Goal: Information Seeking & Learning: Learn about a topic

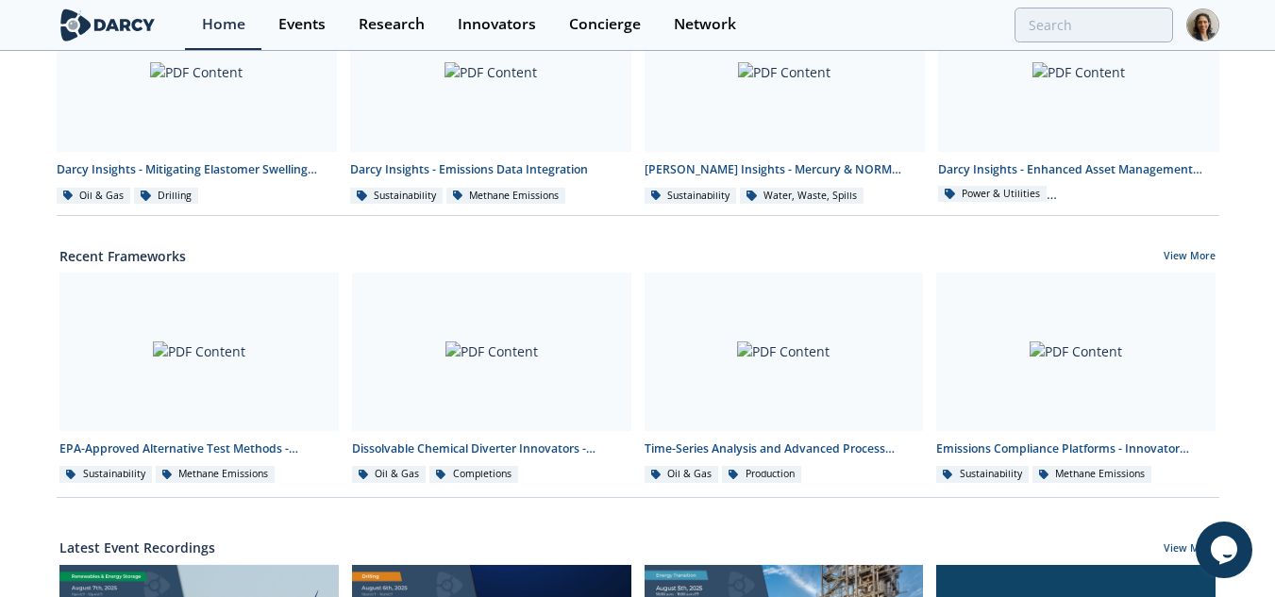
scroll to position [513, 0]
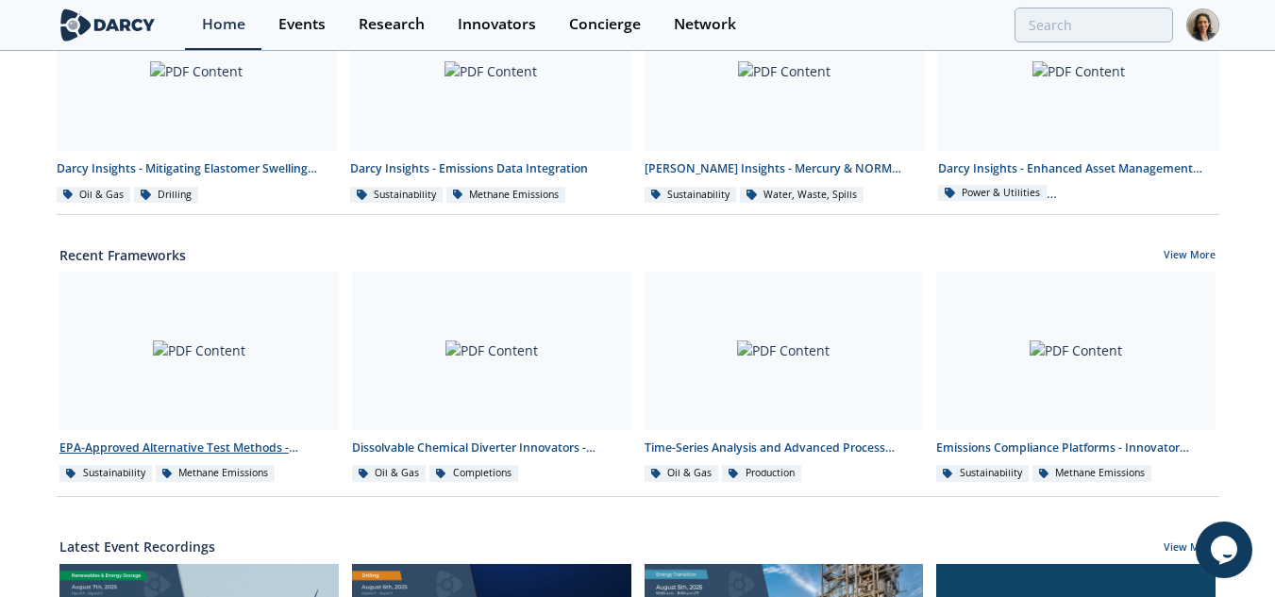
click at [206, 372] on div at bounding box center [198, 351] width 279 height 159
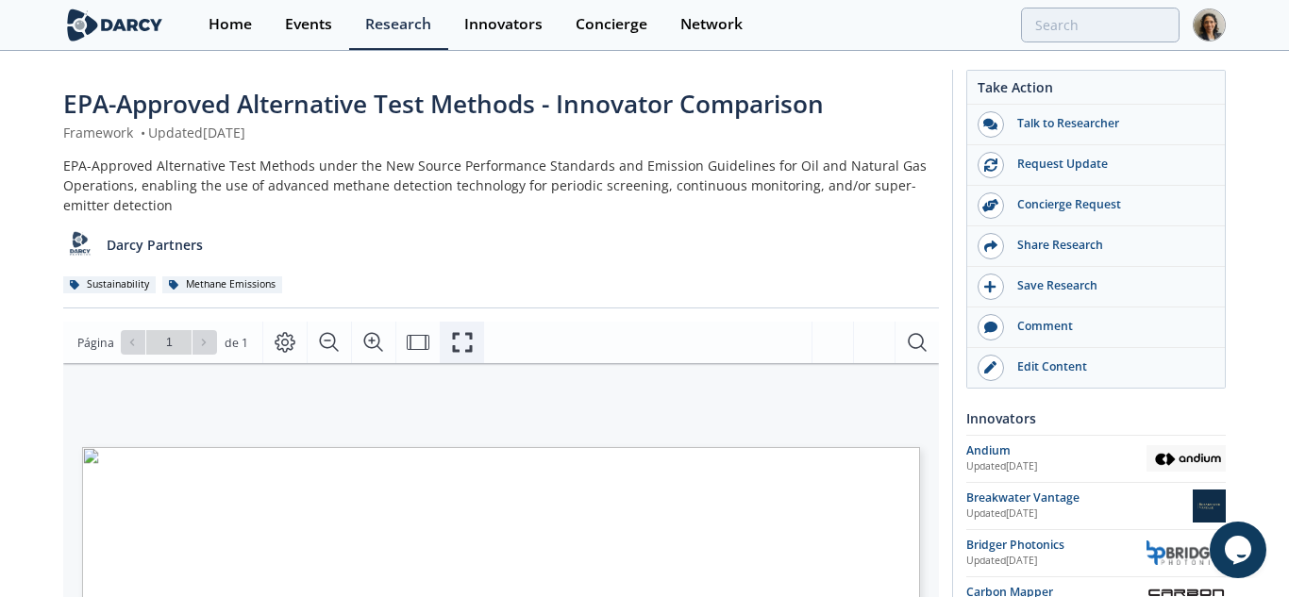
click at [470, 344] on button "Fullscreen" at bounding box center [462, 343] width 44 height 42
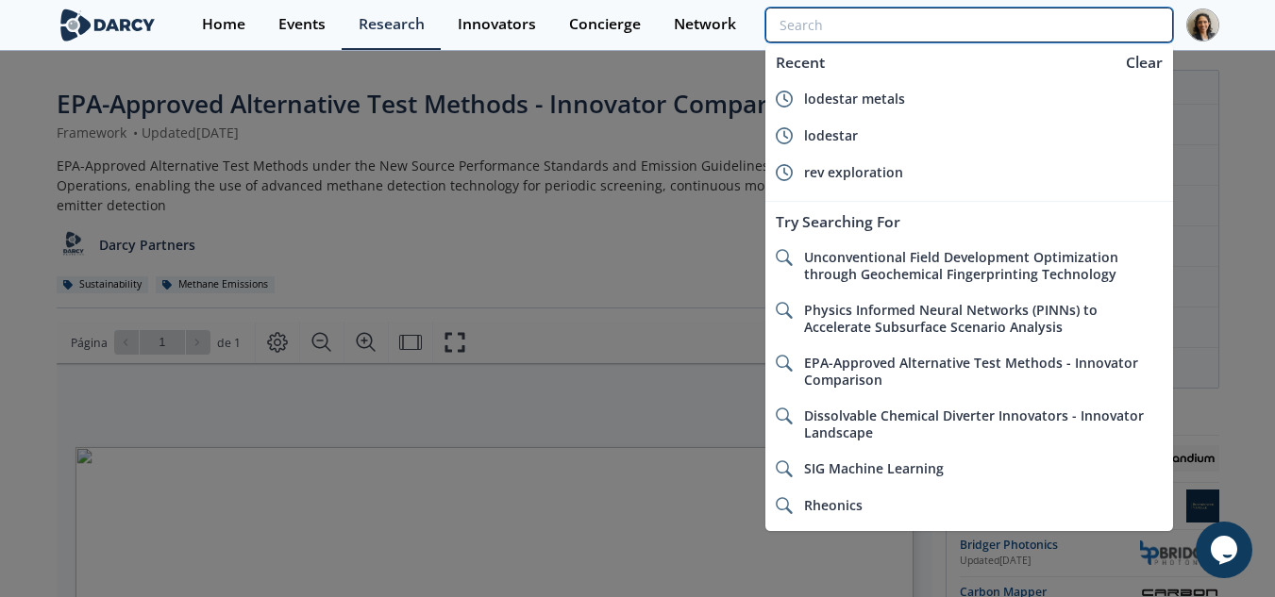
click at [1034, 30] on input "search" at bounding box center [968, 25] width 407 height 35
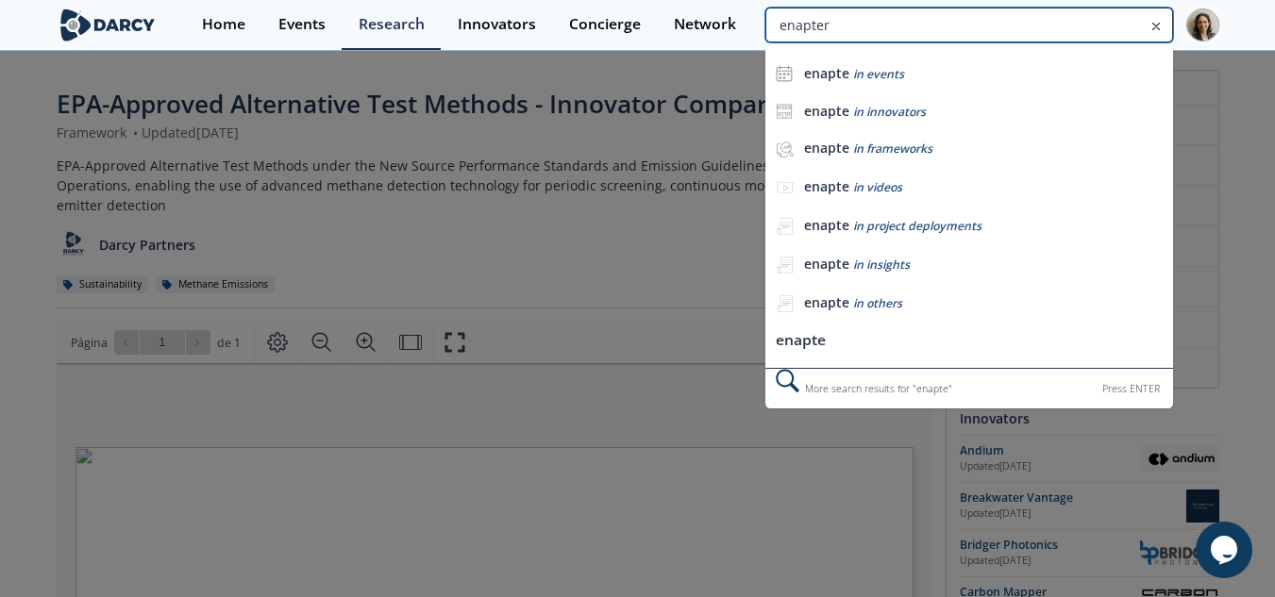
type input "enapter"
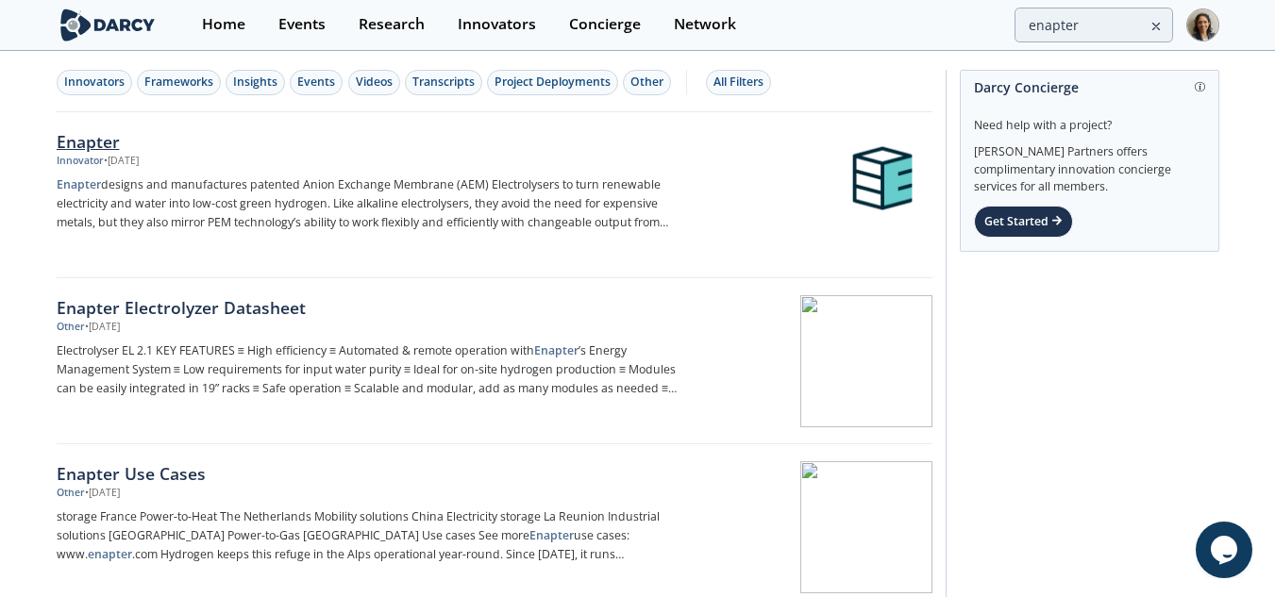
click at [254, 158] on div "Innovator • Jan 6, 2025" at bounding box center [369, 161] width 625 height 15
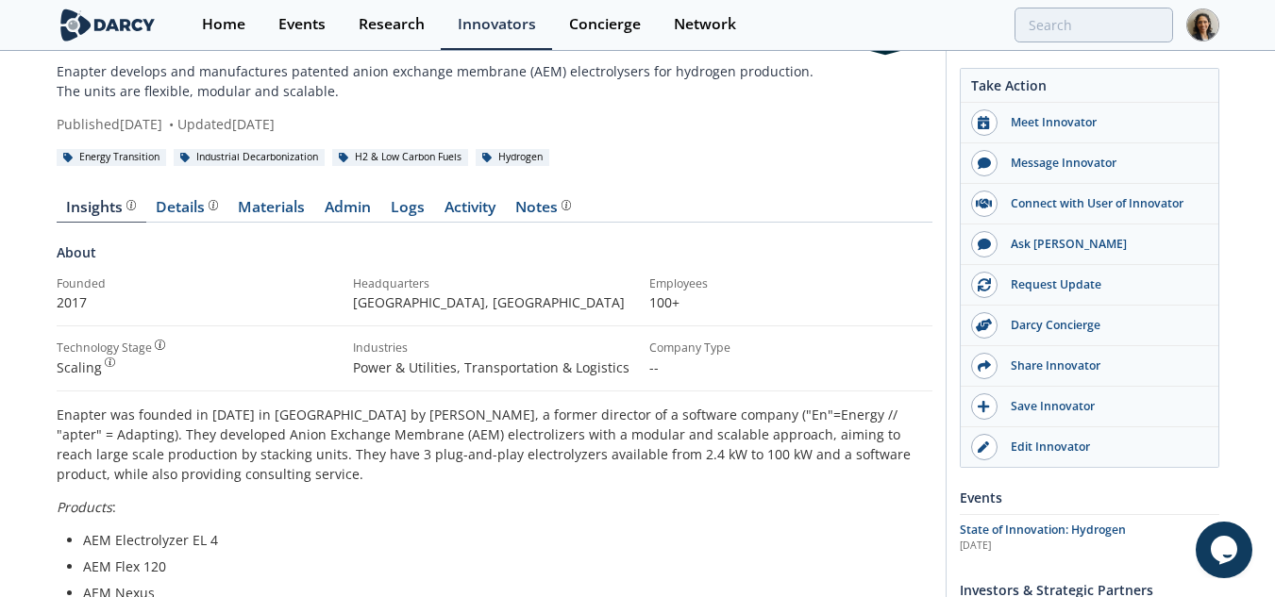
scroll to position [97, 0]
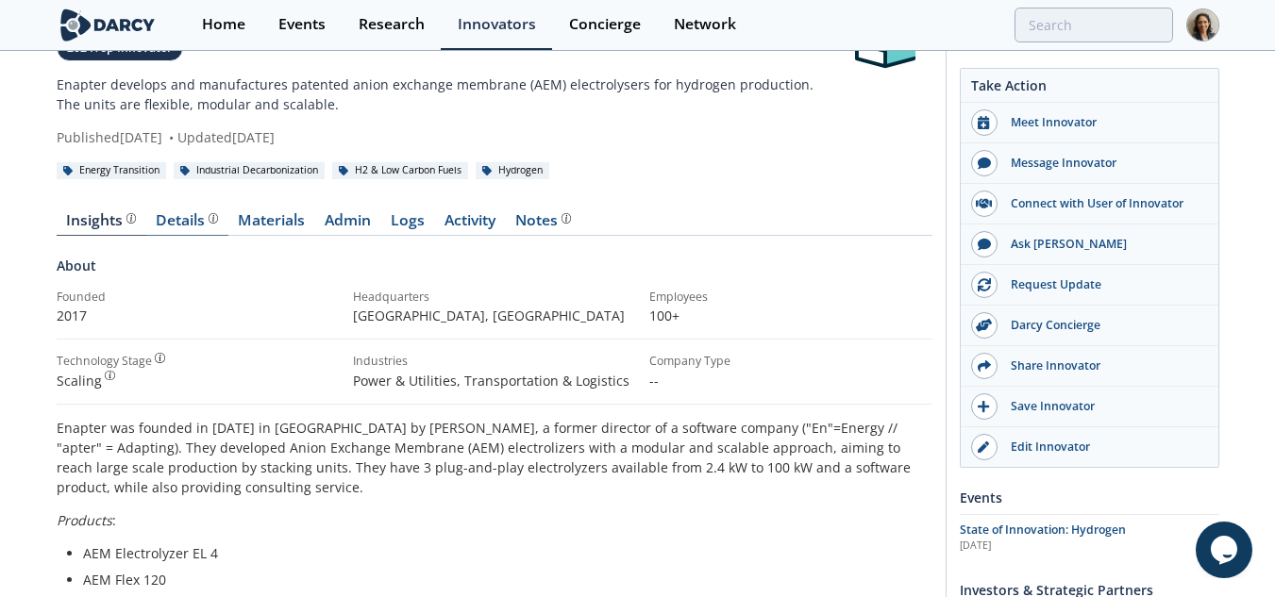
click at [191, 228] on div "Details" at bounding box center [187, 220] width 62 height 15
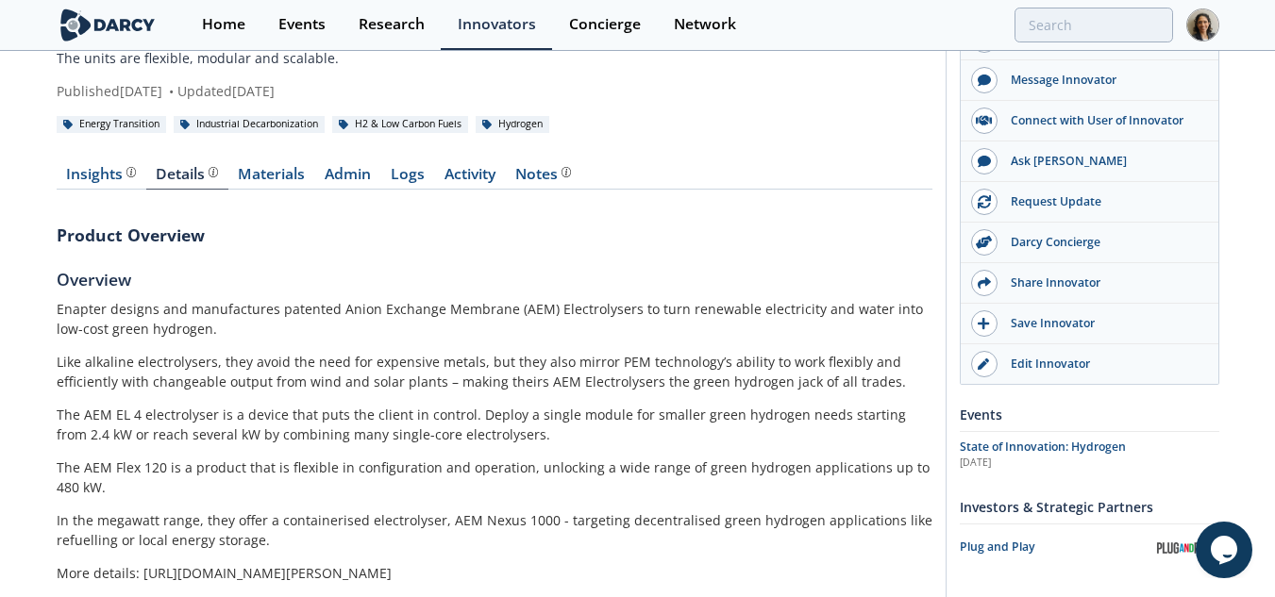
scroll to position [144, 0]
click at [287, 180] on link "Materials" at bounding box center [271, 177] width 87 height 23
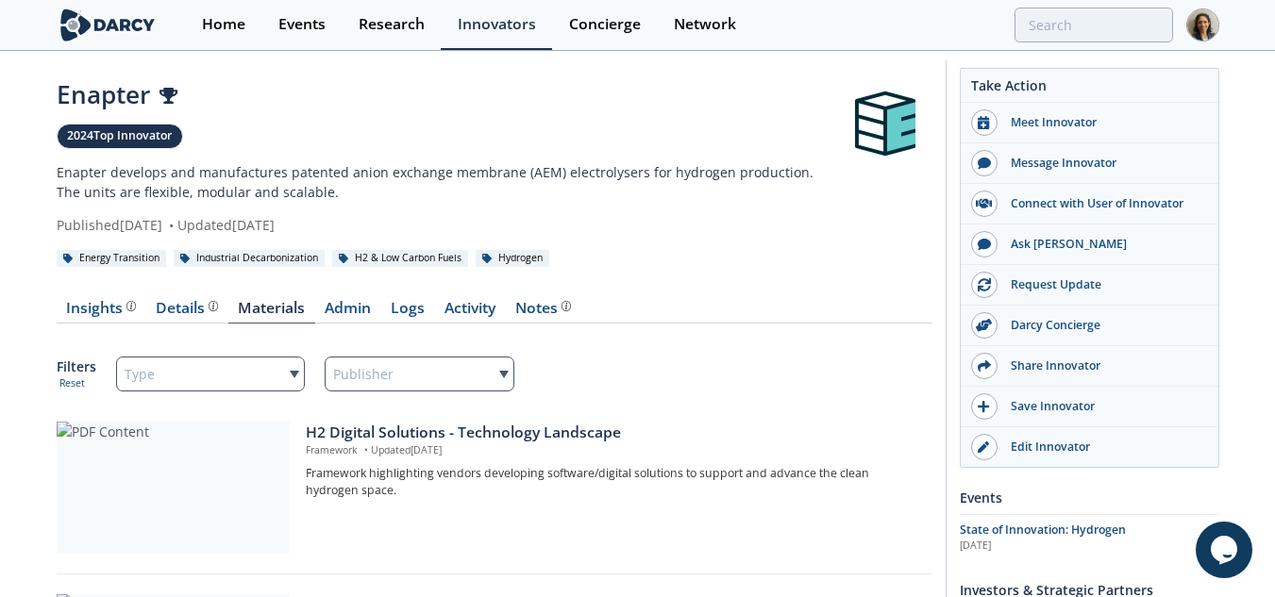
scroll to position [8, 0]
click at [362, 310] on link "Admin" at bounding box center [348, 313] width 66 height 23
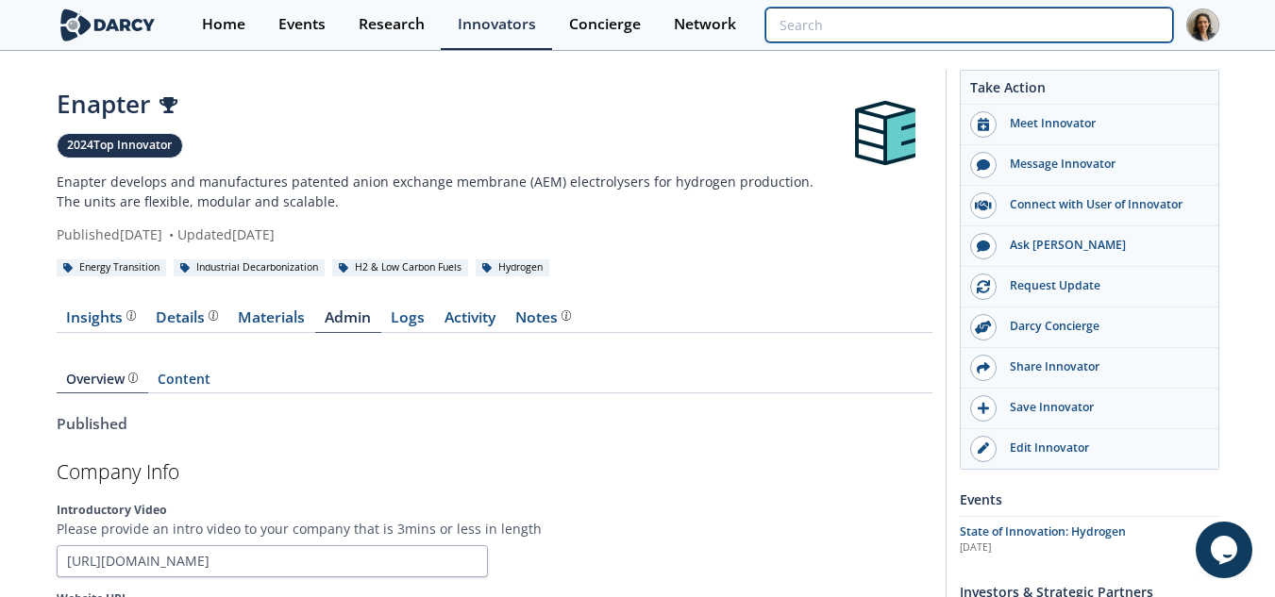
click at [1035, 33] on input "search" at bounding box center [968, 25] width 407 height 35
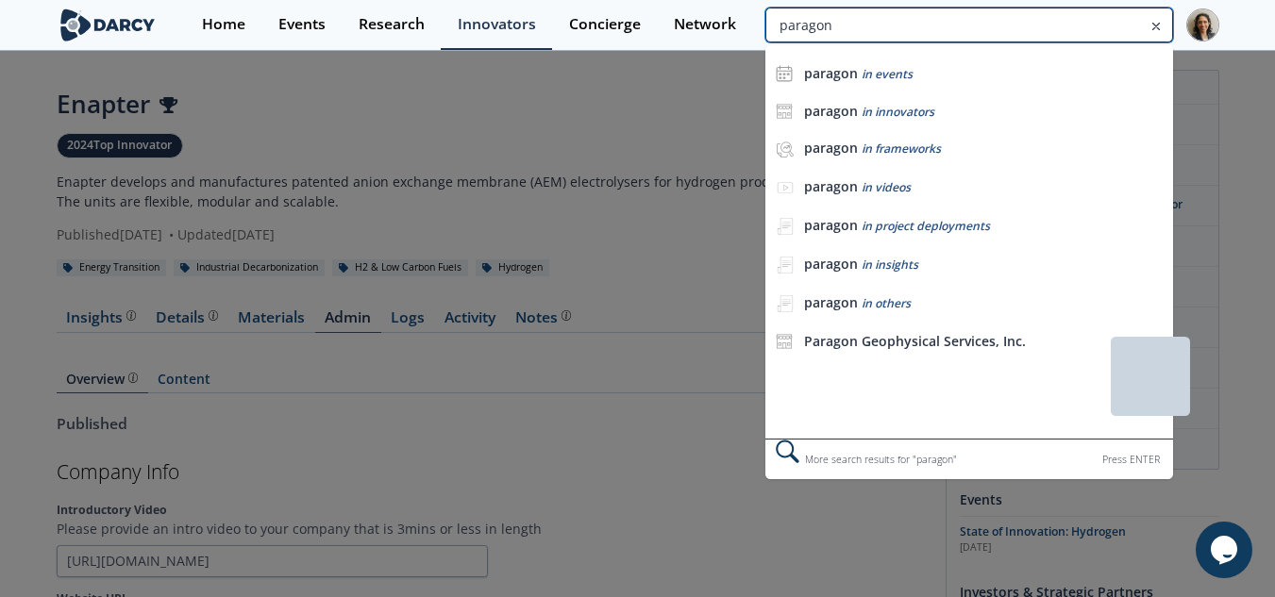
type input "paragon"
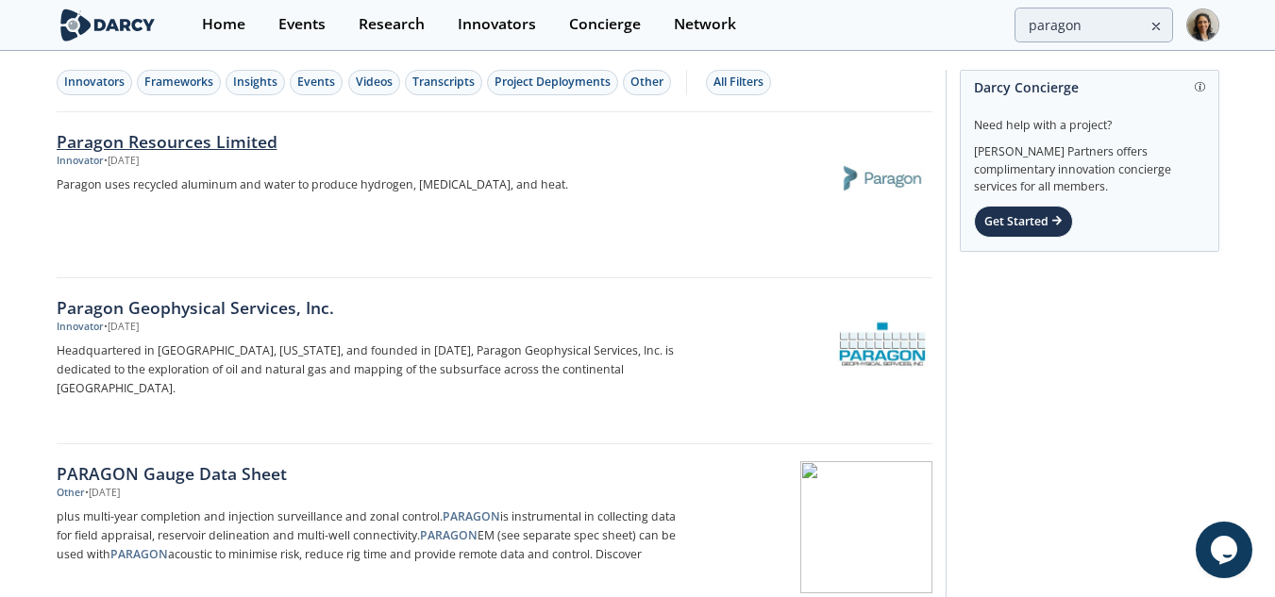
click at [261, 158] on div "Innovator • Jul 31, 2025" at bounding box center [369, 161] width 625 height 15
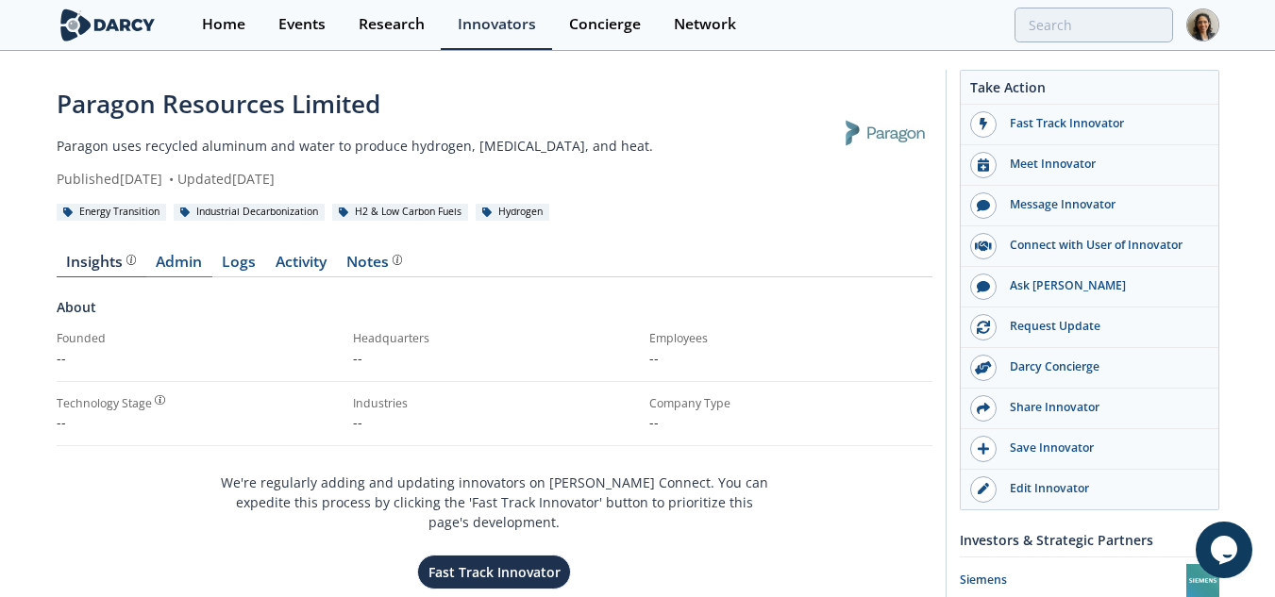
click at [178, 255] on link "Admin" at bounding box center [179, 266] width 66 height 23
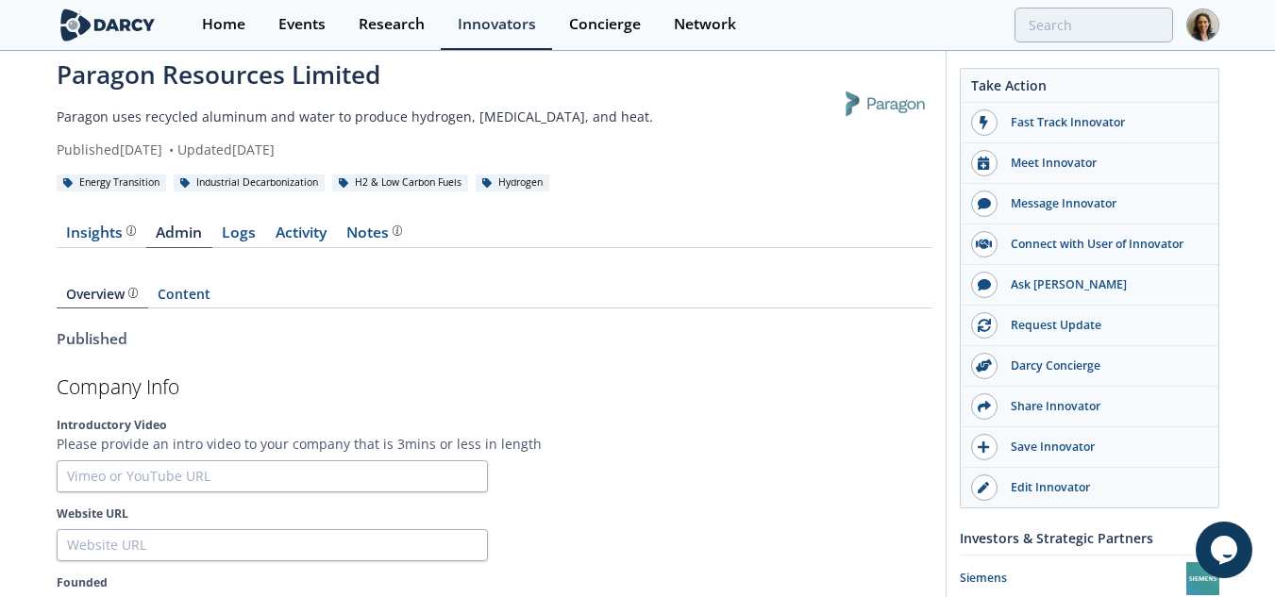
scroll to position [26, 0]
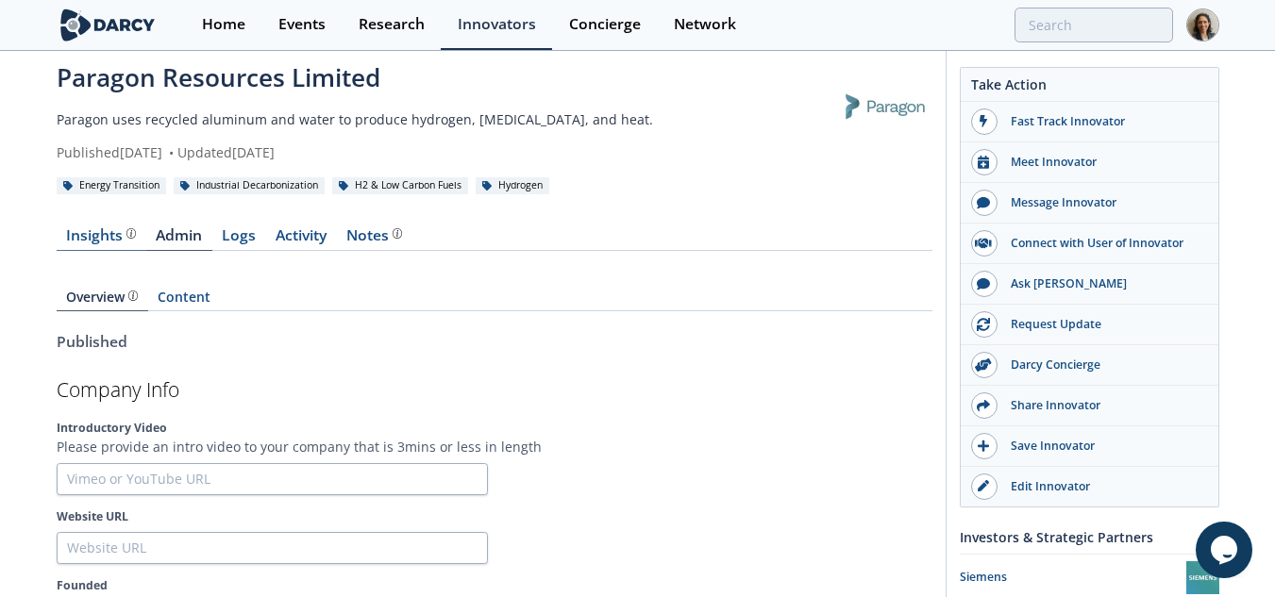
click at [122, 228] on div "Insights The Darcy Research team’s summarized opinion of the innovator, the com…" at bounding box center [101, 235] width 70 height 15
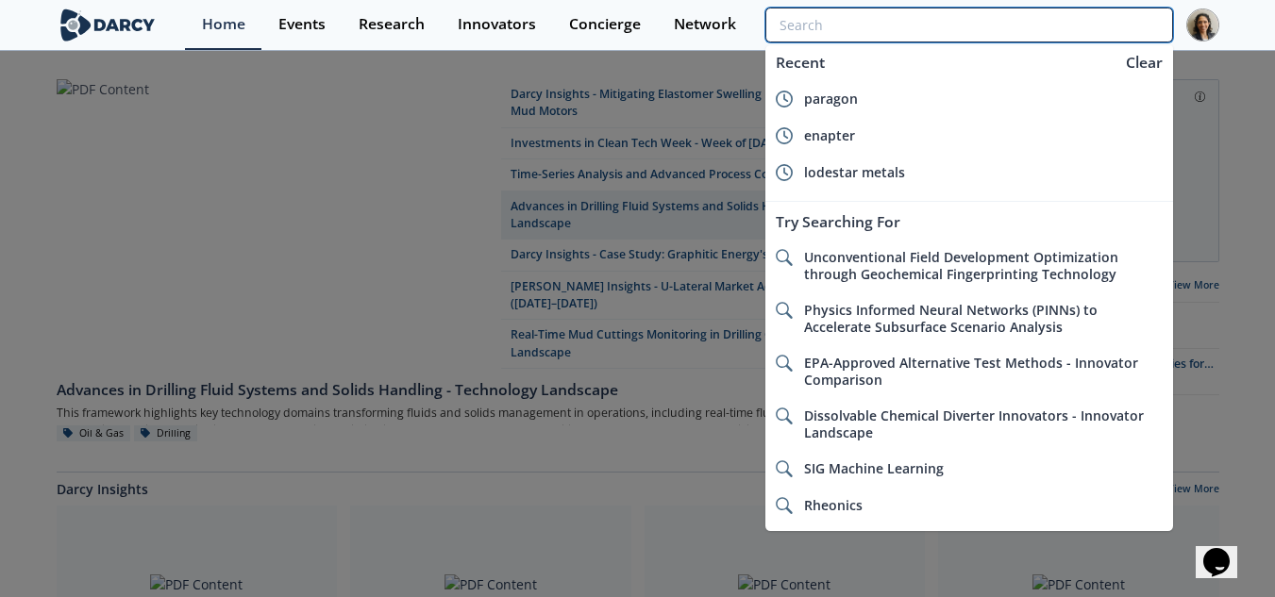
click at [1066, 19] on input "search" at bounding box center [968, 25] width 407 height 35
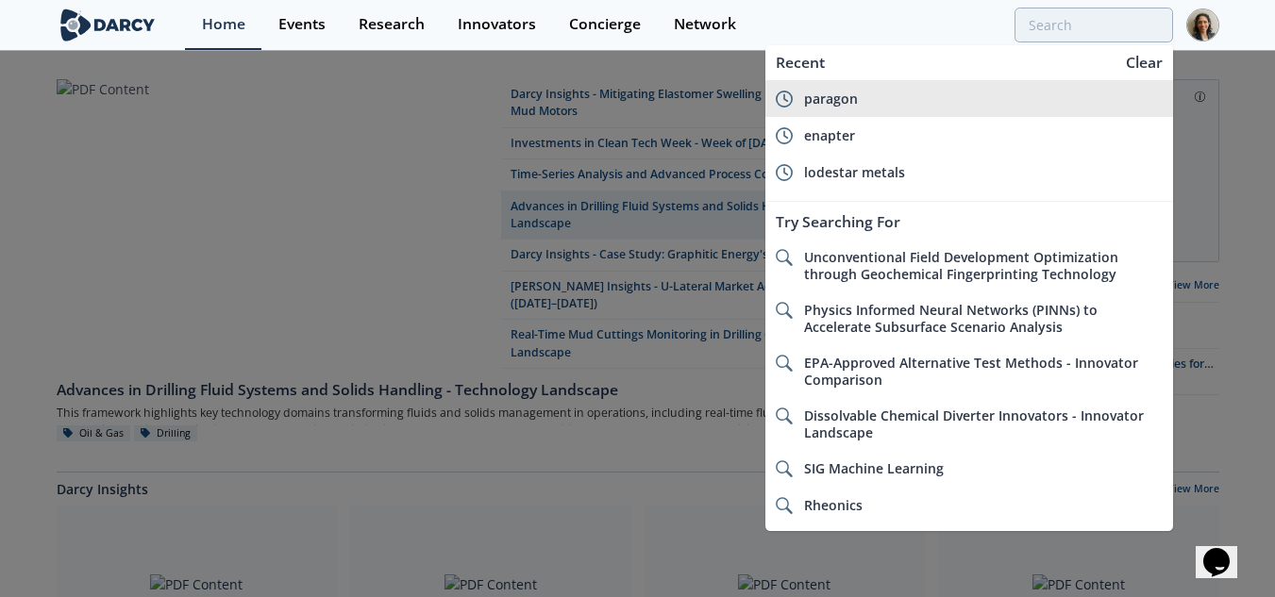
click at [869, 106] on div "paragon" at bounding box center [983, 99] width 359 height 17
type input "paragon"
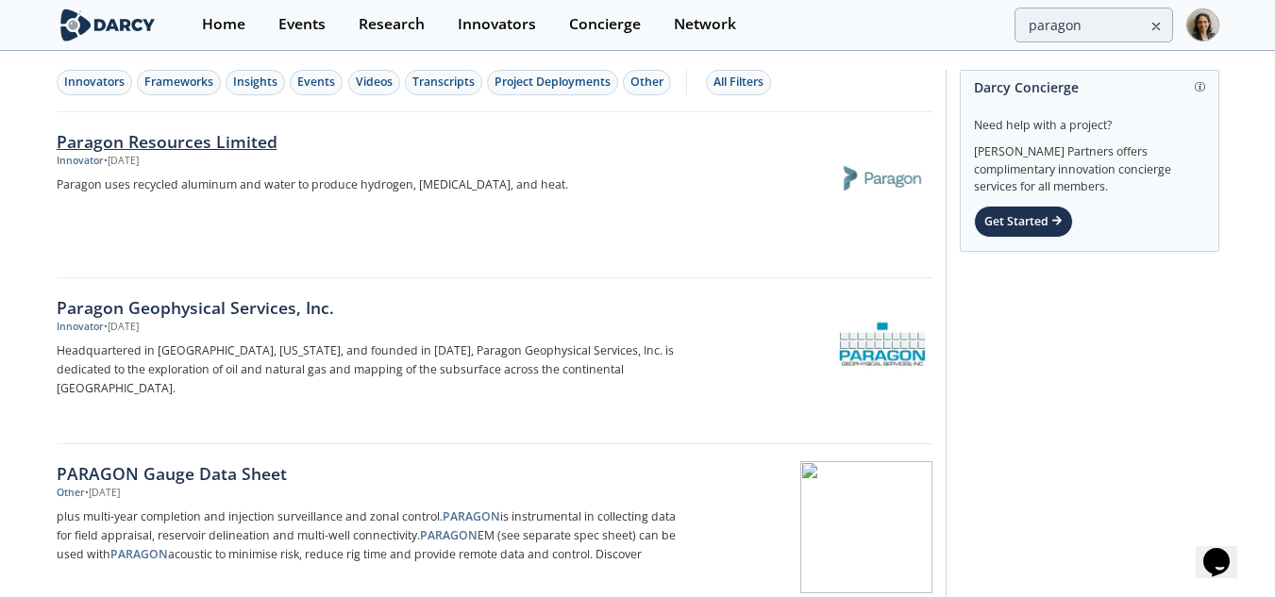
click at [379, 126] on link "Paragon Resources Limited Innovator • [DATE] Paragon uses recycled aluminum and…" at bounding box center [495, 195] width 876 height 166
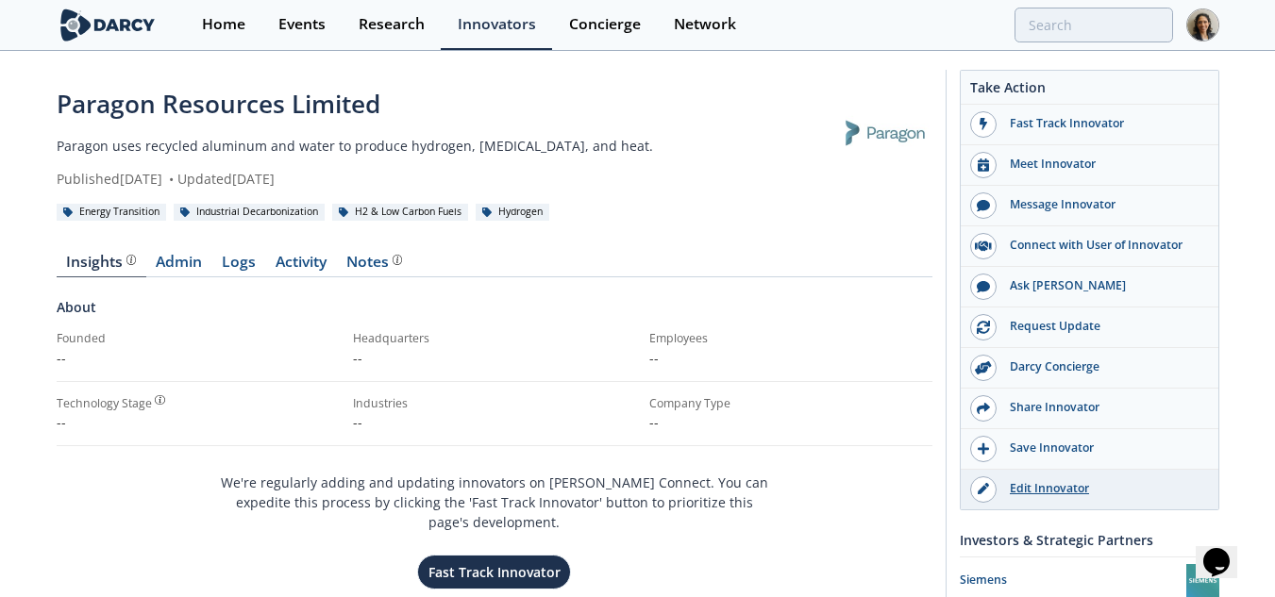
click at [1052, 489] on div "Edit Innovator" at bounding box center [1101, 488] width 211 height 17
